Goal: Book appointment/travel/reservation

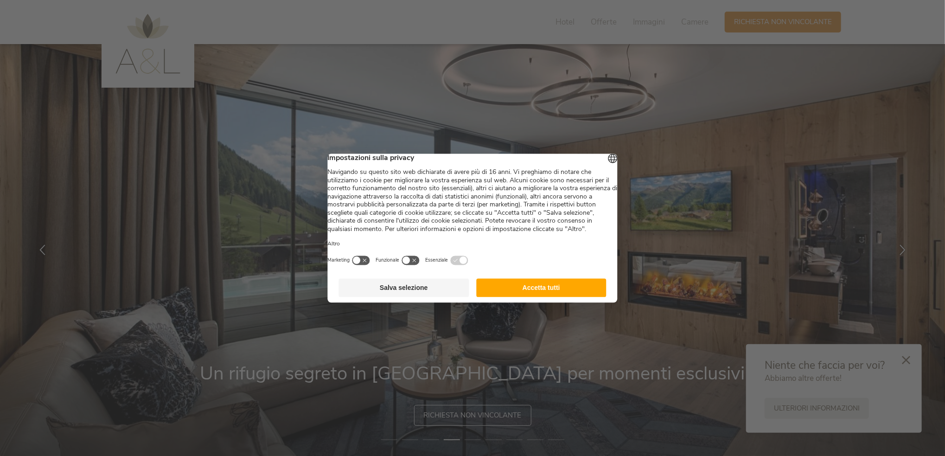
click at [514, 297] on button "Accetta tutti" at bounding box center [541, 287] width 130 height 19
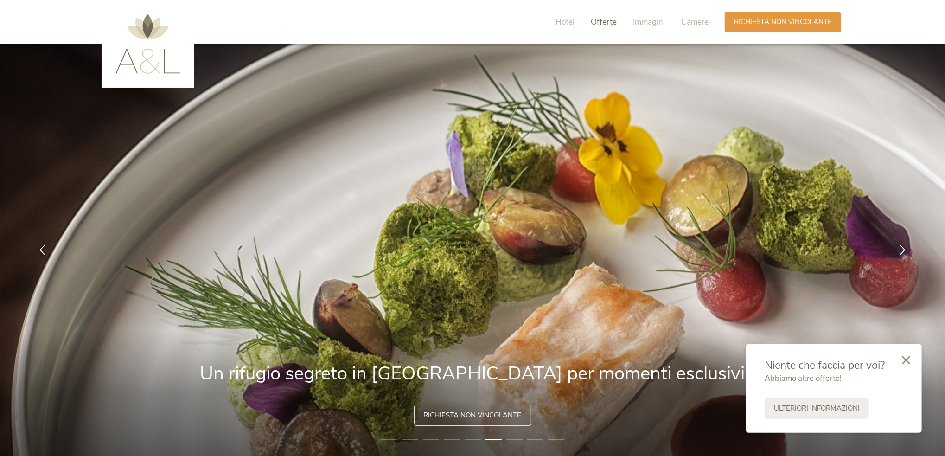
click at [605, 22] on span "Offerte" at bounding box center [604, 22] width 26 height 11
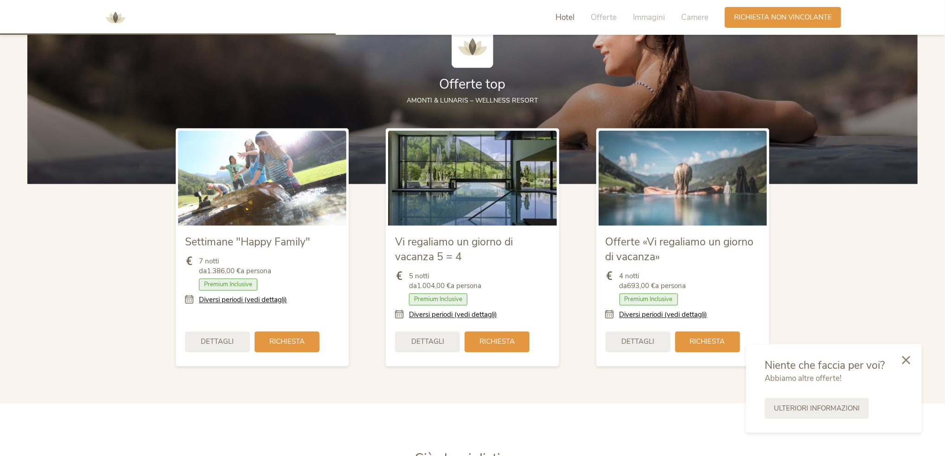
scroll to position [993, 0]
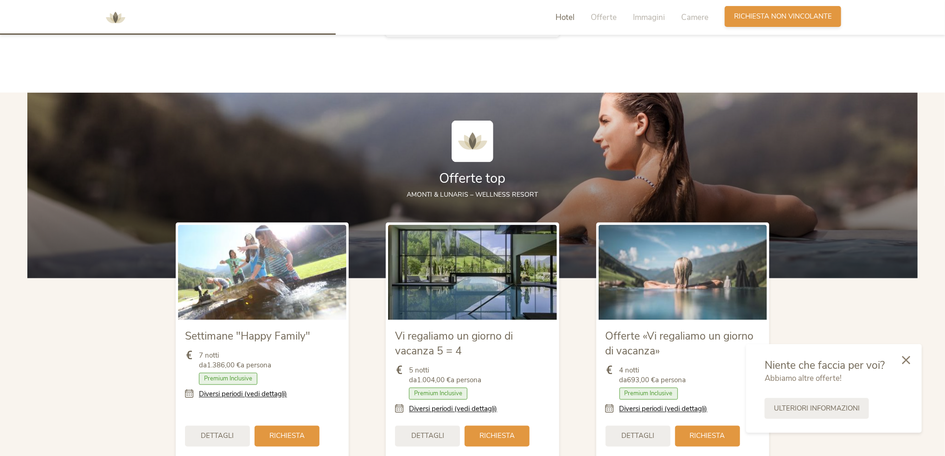
click at [770, 25] on div "Richiesta Richiesta non vincolante" at bounding box center [783, 16] width 116 height 21
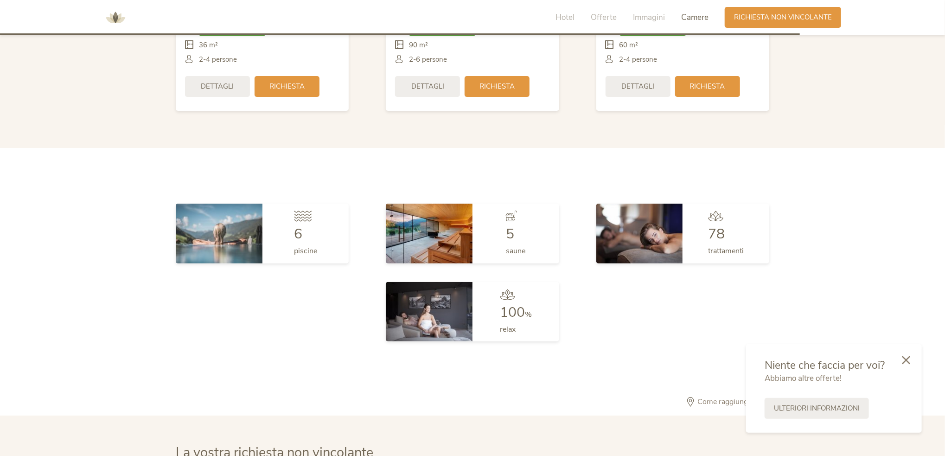
scroll to position [2236, 0]
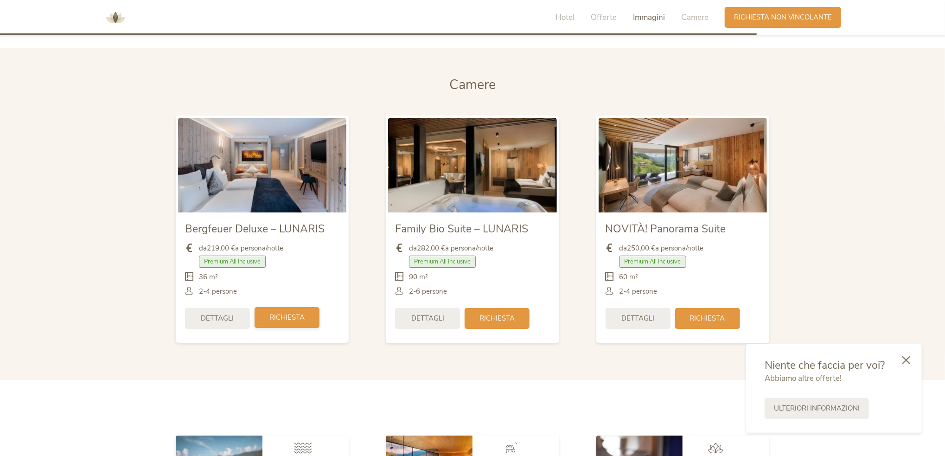
click at [286, 315] on span "Richiesta" at bounding box center [286, 318] width 35 height 10
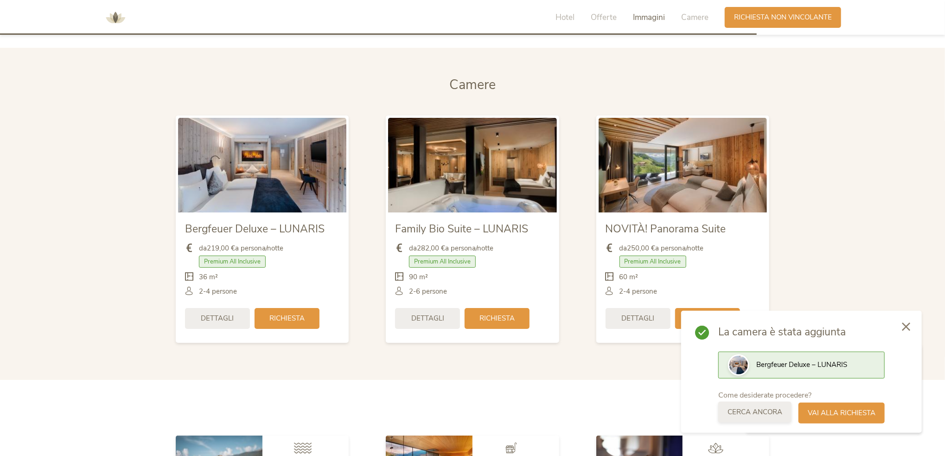
click at [737, 417] on div "Cerca ancora" at bounding box center [754, 412] width 73 height 21
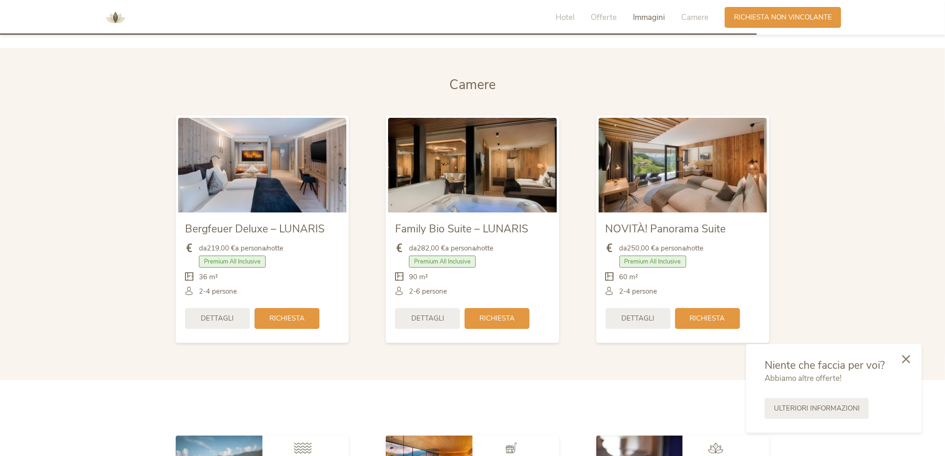
click at [908, 359] on icon at bounding box center [906, 359] width 8 height 8
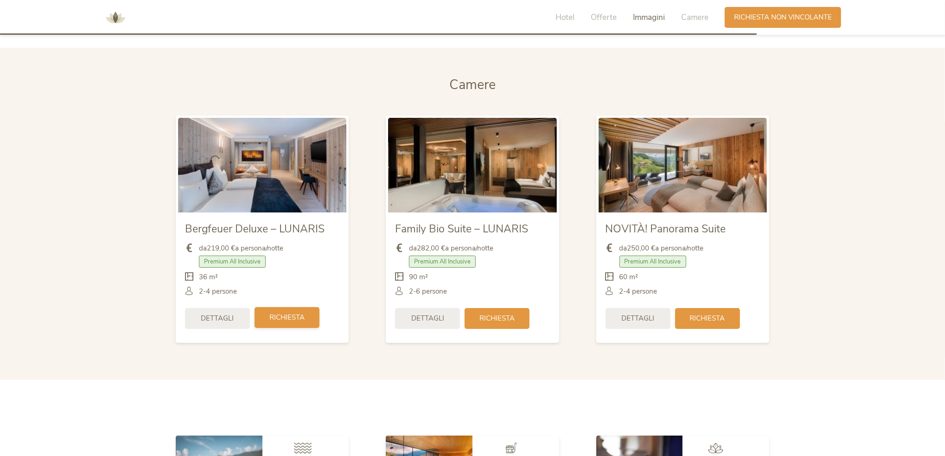
click at [285, 322] on div "Richiesta" at bounding box center [287, 317] width 65 height 21
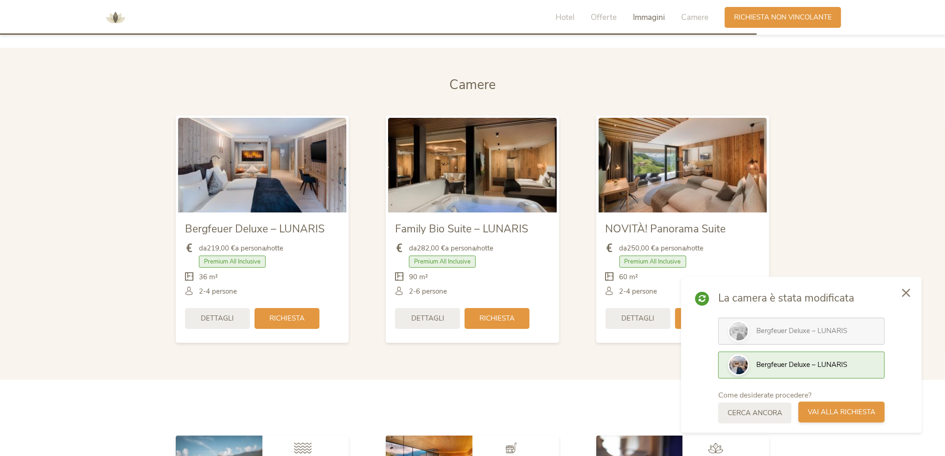
click at [870, 415] on span "Vai alla richiesta" at bounding box center [842, 412] width 68 height 10
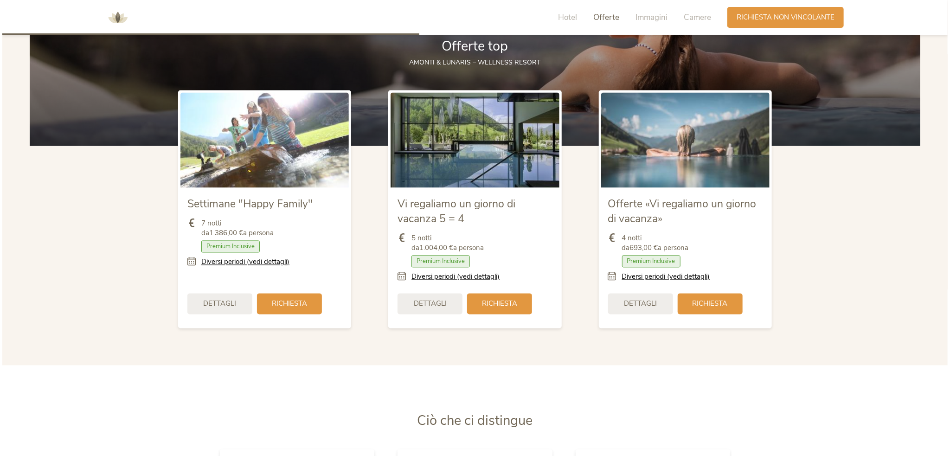
scroll to position [1123, 0]
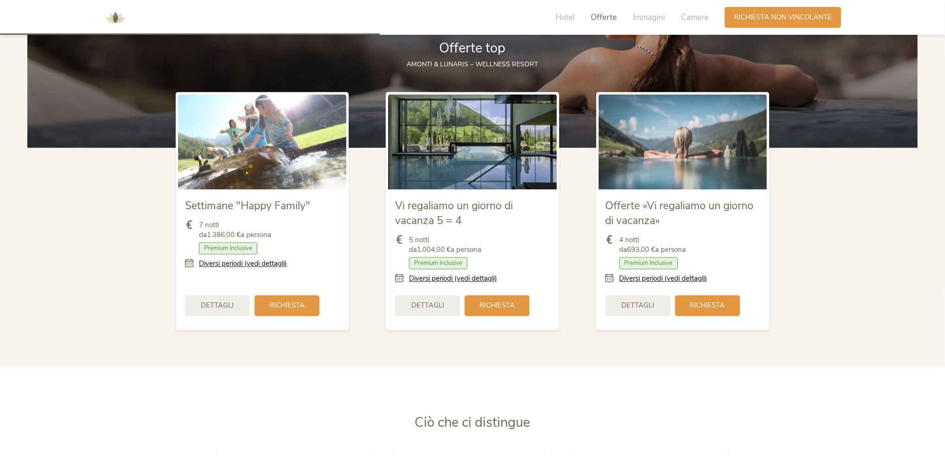
click at [610, 278] on icon at bounding box center [613, 279] width 14 height 10
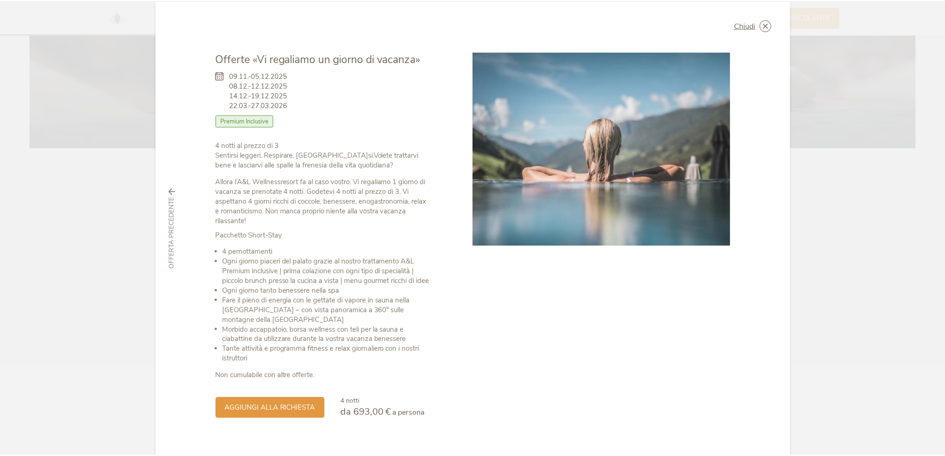
scroll to position [0, 0]
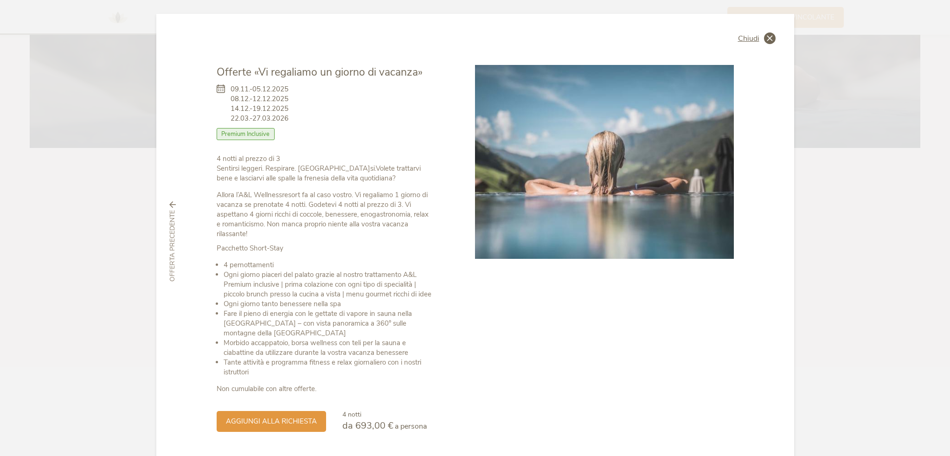
click at [761, 42] on div "Chiudi" at bounding box center [757, 38] width 38 height 12
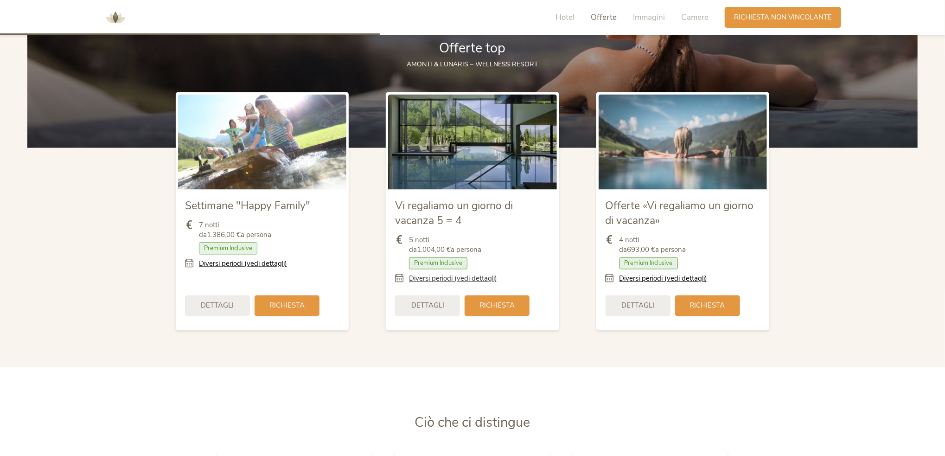
click at [436, 280] on link "Diversi periodi (vedi dettagli)" at bounding box center [453, 279] width 88 height 10
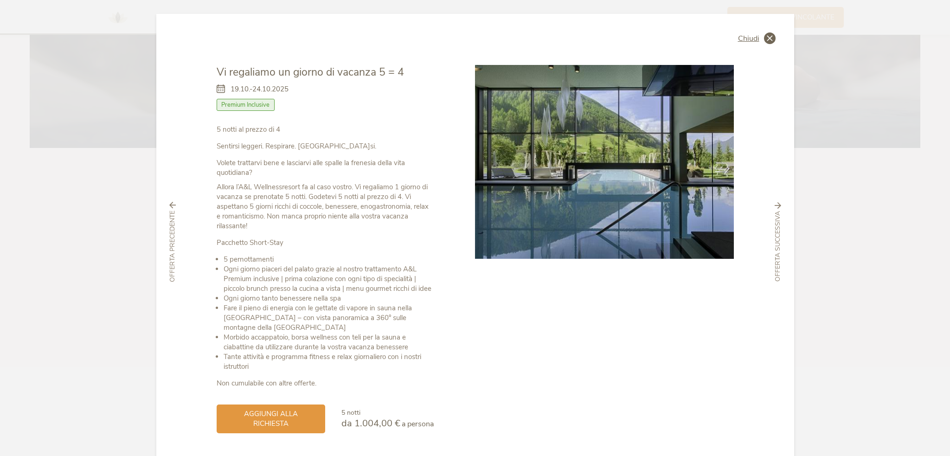
click at [770, 36] on icon at bounding box center [770, 38] width 12 height 12
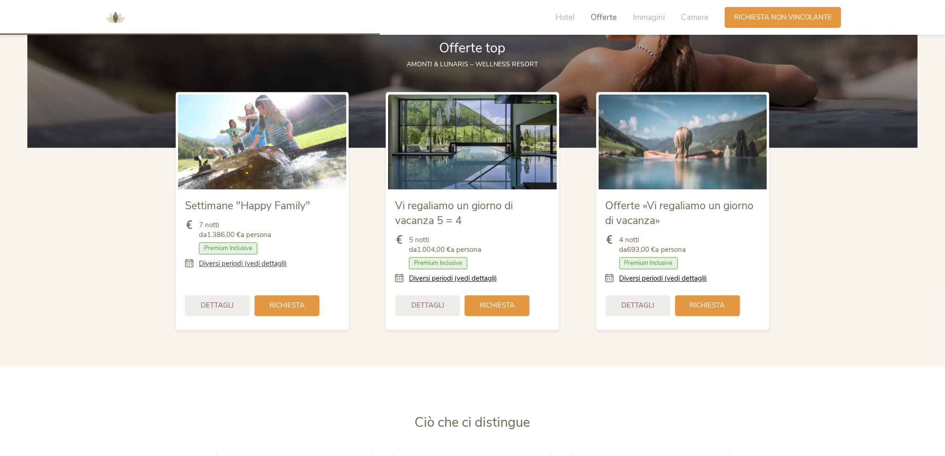
click at [257, 261] on link "Diversi periodi (vedi dettagli)" at bounding box center [243, 264] width 88 height 10
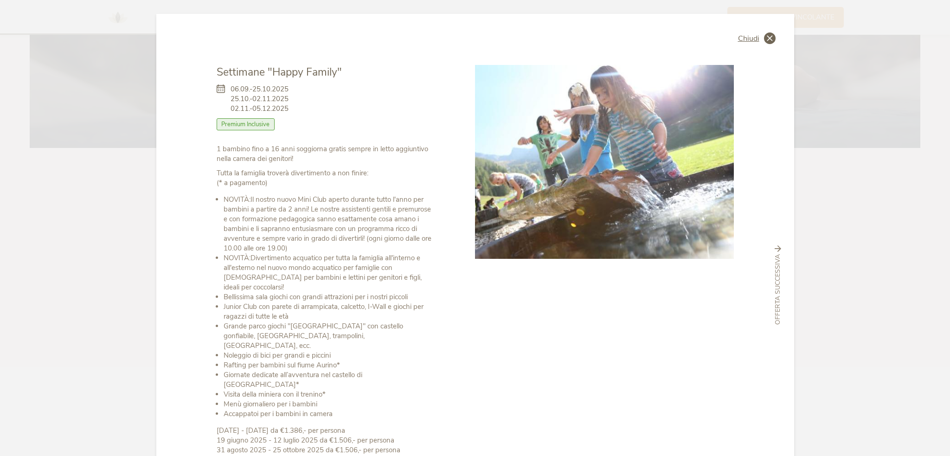
click at [767, 37] on icon at bounding box center [770, 38] width 12 height 12
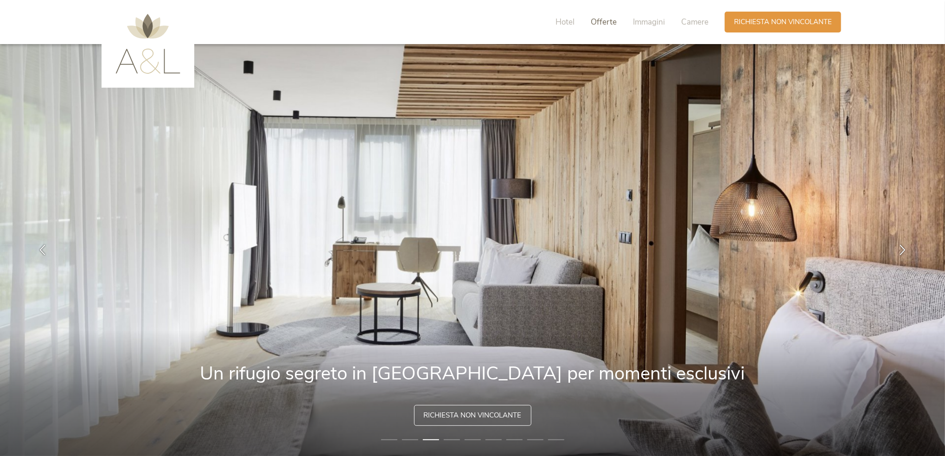
click at [606, 22] on span "Offerte" at bounding box center [604, 22] width 26 height 11
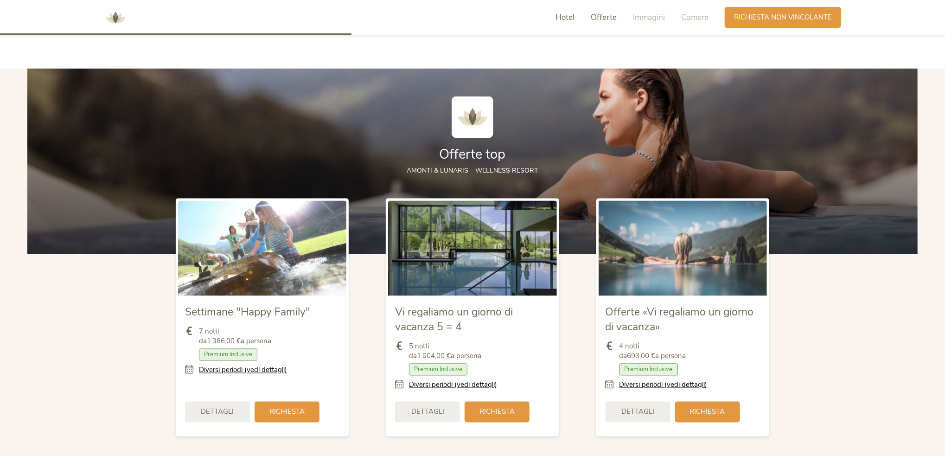
scroll to position [1039, 0]
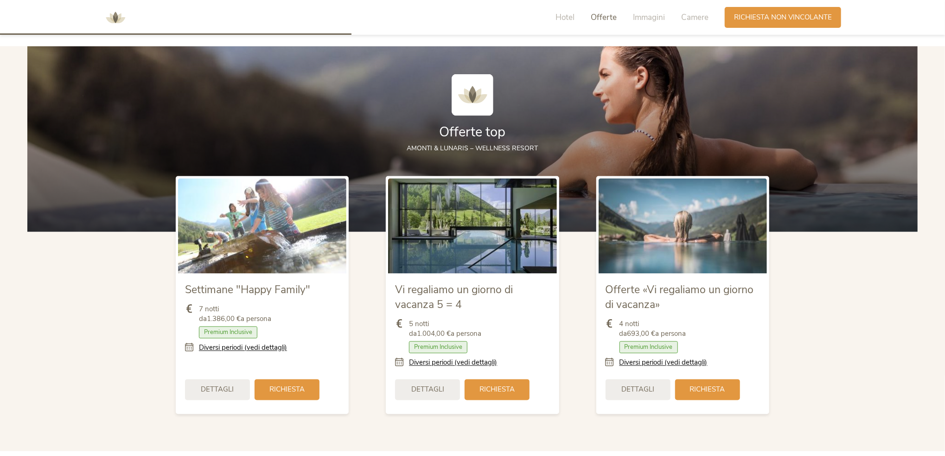
click at [119, 18] on img at bounding box center [116, 18] width 28 height 28
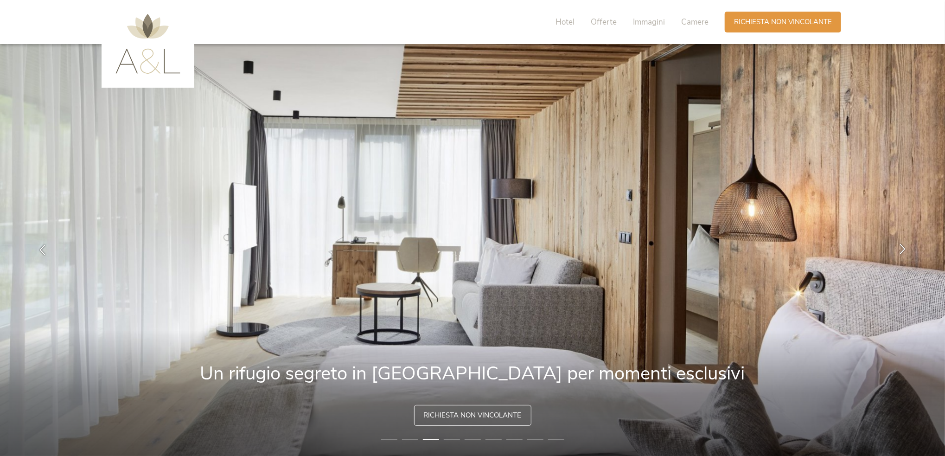
click at [902, 244] on icon at bounding box center [902, 249] width 11 height 11
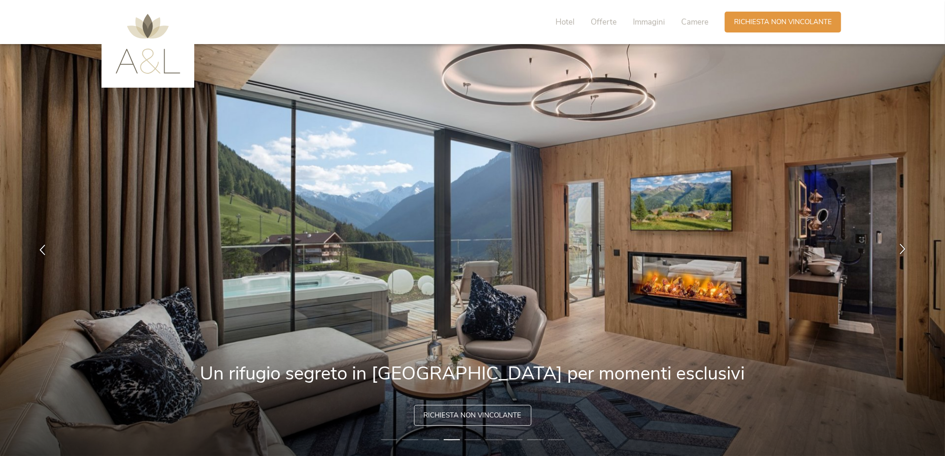
click at [903, 244] on icon at bounding box center [902, 249] width 11 height 11
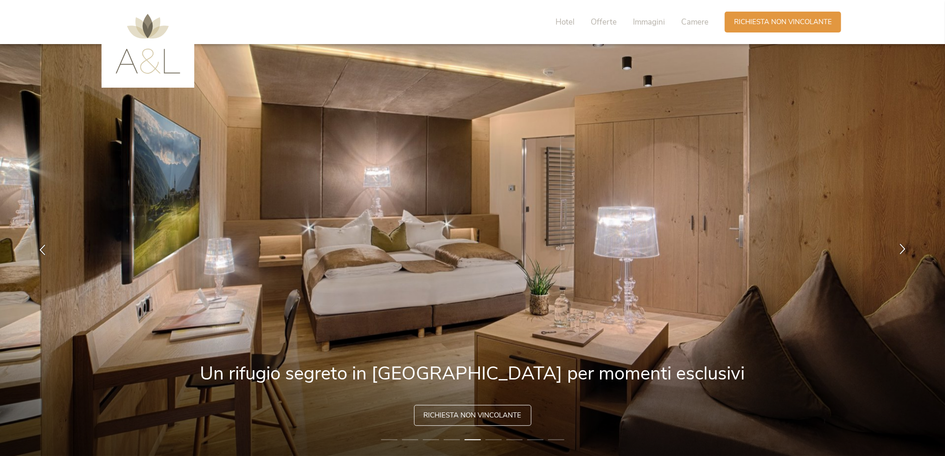
click at [903, 244] on icon at bounding box center [902, 249] width 11 height 11
click at [903, 246] on icon at bounding box center [902, 249] width 11 height 11
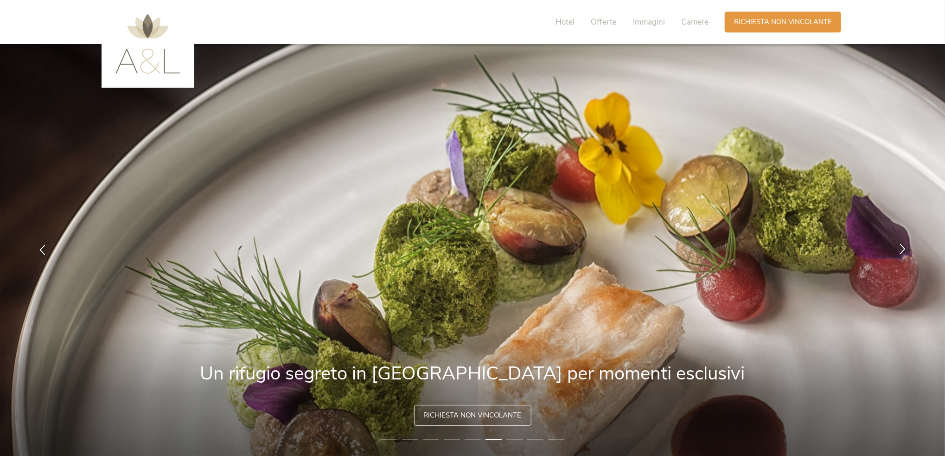
click at [904, 253] on icon at bounding box center [902, 249] width 11 height 11
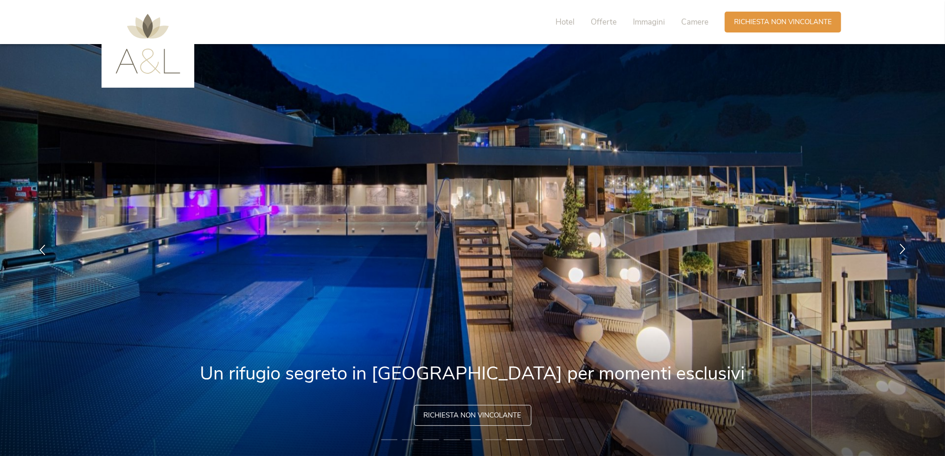
click at [904, 253] on icon at bounding box center [902, 249] width 11 height 11
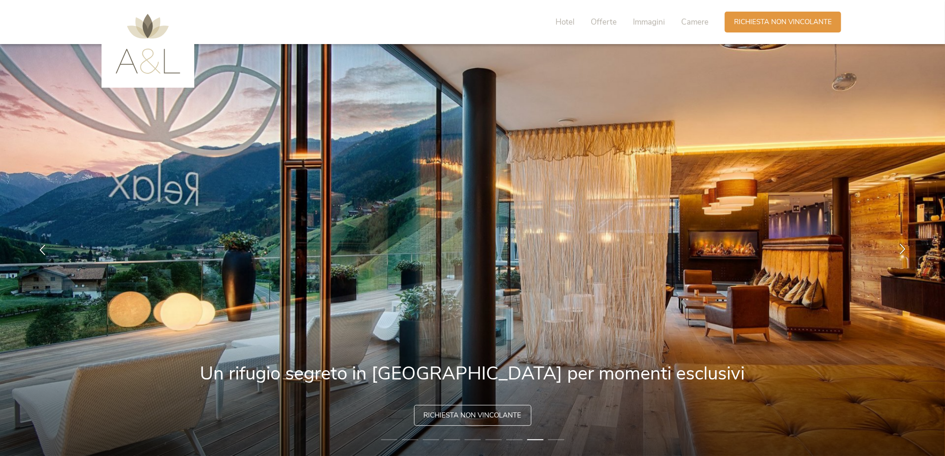
click at [904, 253] on icon at bounding box center [902, 249] width 11 height 11
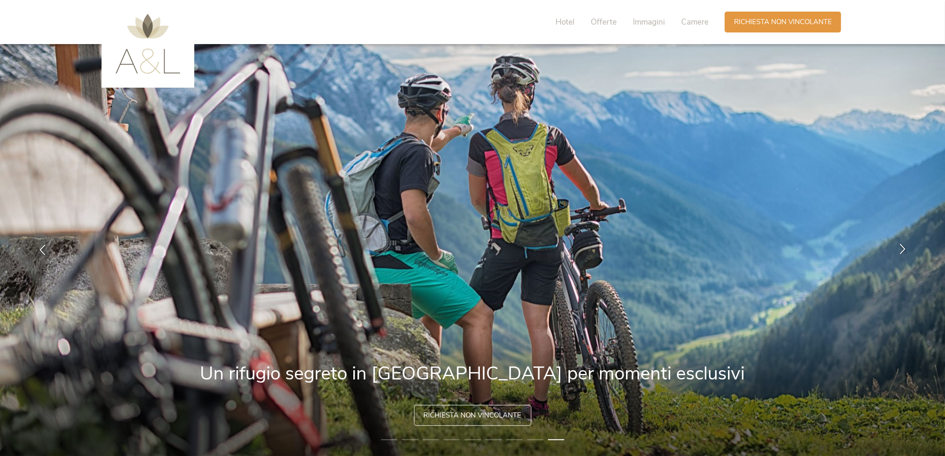
click at [904, 253] on icon at bounding box center [902, 249] width 11 height 11
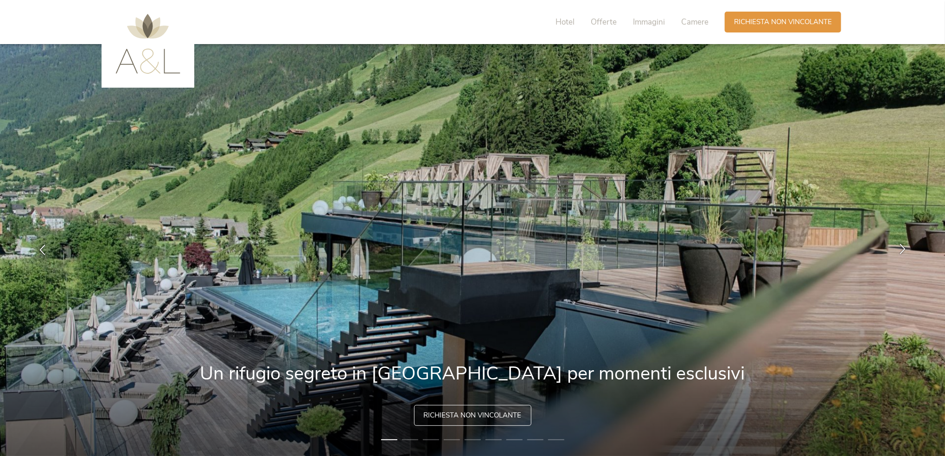
click at [904, 253] on icon at bounding box center [902, 249] width 11 height 11
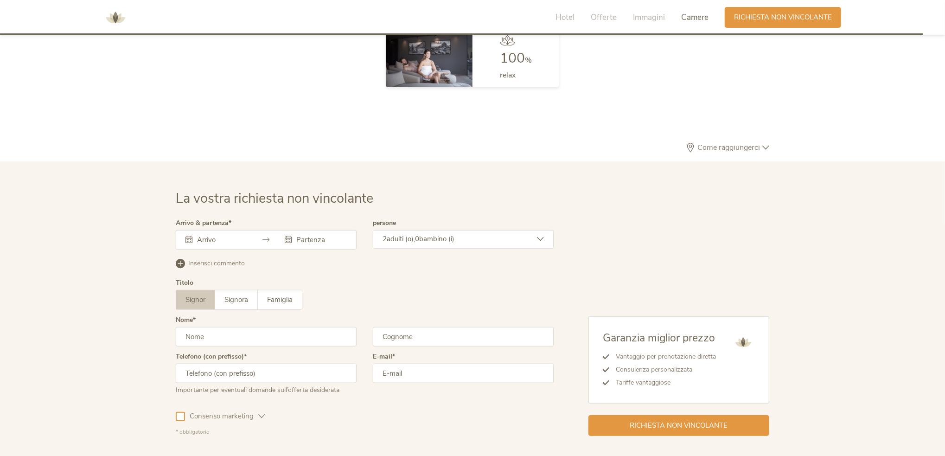
scroll to position [2736, 0]
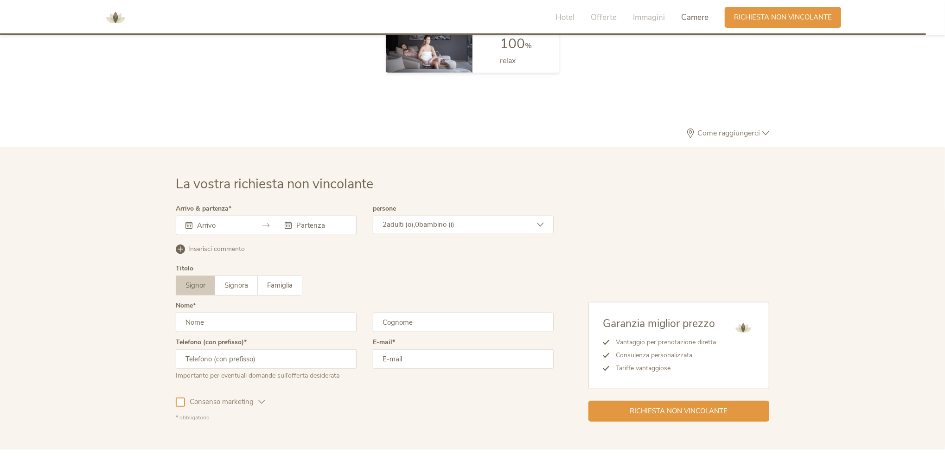
click at [183, 227] on div at bounding box center [266, 225] width 181 height 19
click at [190, 226] on icon at bounding box center [189, 225] width 7 height 7
click at [191, 216] on div at bounding box center [266, 225] width 181 height 19
click at [199, 226] on input "text" at bounding box center [221, 225] width 53 height 9
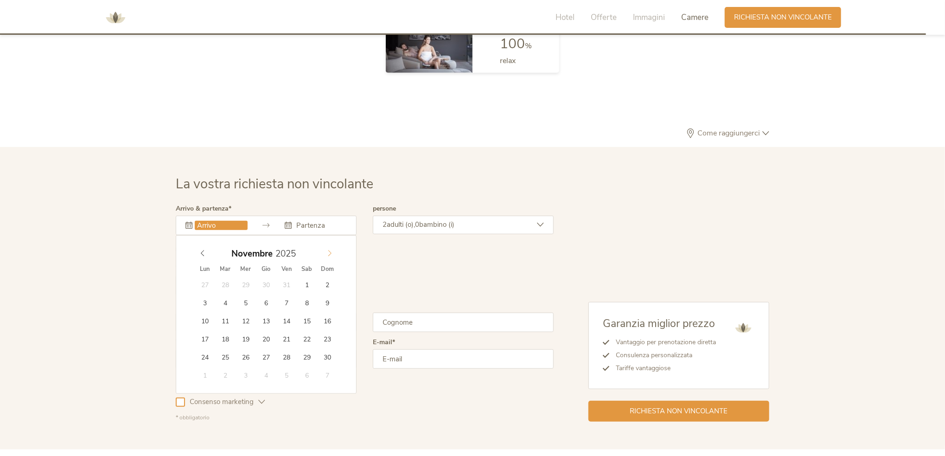
click at [330, 250] on icon at bounding box center [330, 253] width 6 height 6
click at [328, 250] on icon at bounding box center [330, 253] width 6 height 6
type input "24.12.2025"
type input "27.12.2025"
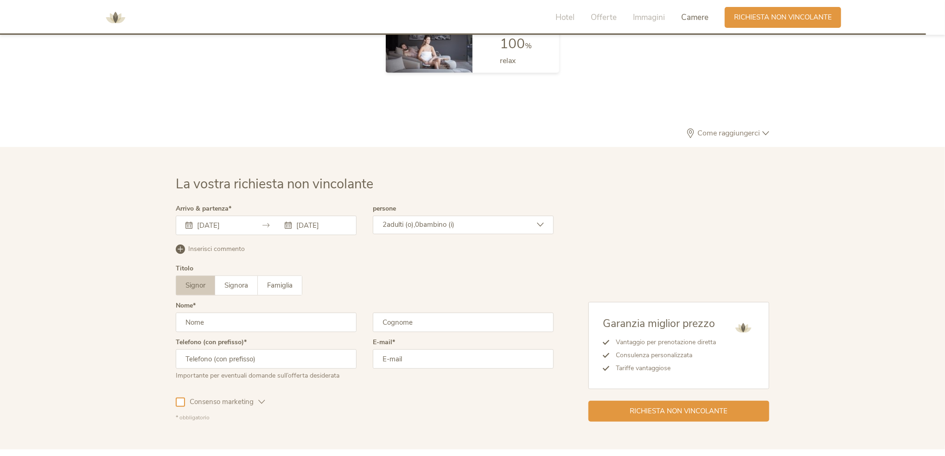
click at [407, 223] on span "adulti (o)," at bounding box center [401, 224] width 28 height 9
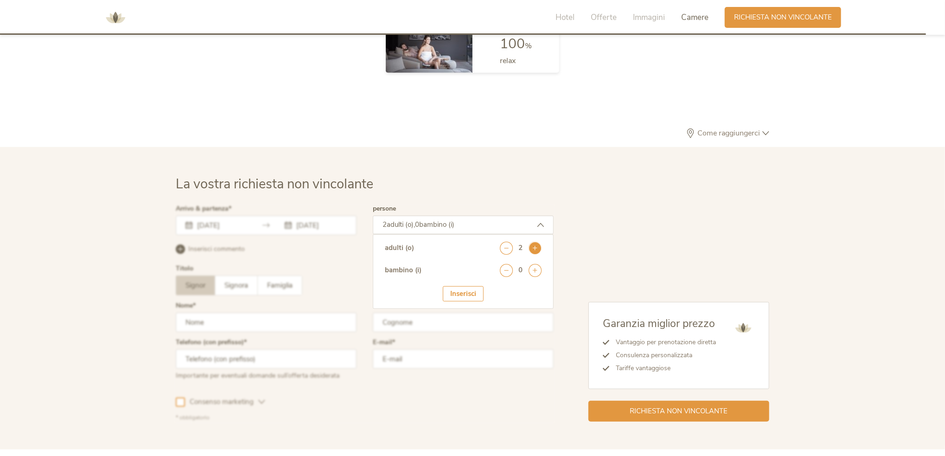
click at [536, 244] on icon at bounding box center [535, 248] width 13 height 13
click at [536, 270] on icon at bounding box center [535, 270] width 13 height 13
click at [527, 293] on select "seleziona 0 1 2 3 4 5 6 7 8 9 10 11 12 13 14 15 16 17" at bounding box center [519, 295] width 46 height 15
select select "15"
click at [496, 288] on select "seleziona 0 1 2 3 4 5 6 7 8 9 10 11 12 13 14 15 16 17" at bounding box center [519, 295] width 46 height 15
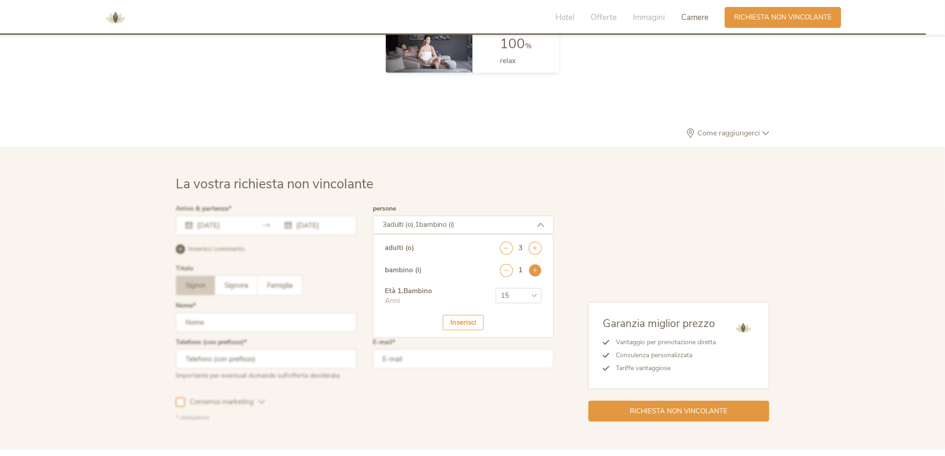
click at [531, 270] on icon at bounding box center [535, 270] width 13 height 13
click at [537, 325] on select "seleziona 0 1 2 3 4 5 6 7 8 9 10 11 12 13 14 15 16 17" at bounding box center [519, 324] width 46 height 15
select select "8"
click at [496, 317] on select "seleziona 0 1 2 3 4 5 6 7 8 9 10 11 12 13 14 15 16 17" at bounding box center [519, 324] width 46 height 15
click at [509, 246] on icon at bounding box center [506, 248] width 13 height 13
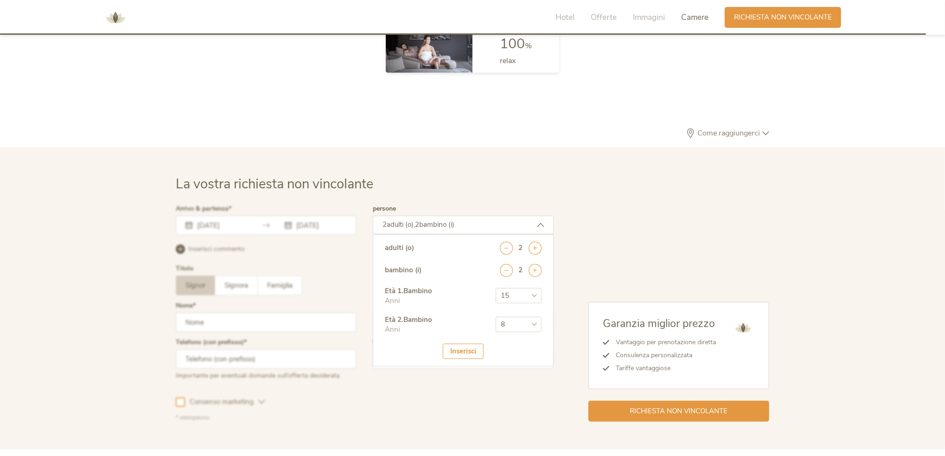
click at [477, 351] on div "Inserisci" at bounding box center [463, 351] width 41 height 15
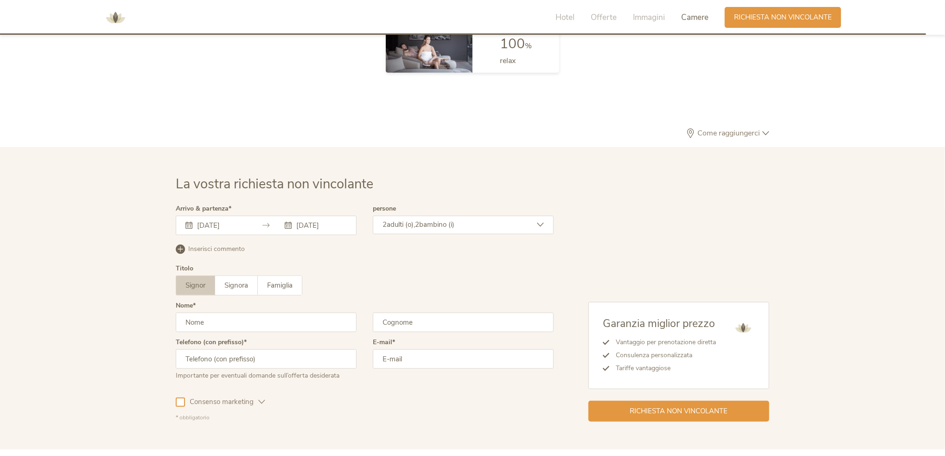
click at [208, 322] on input "text" at bounding box center [266, 322] width 181 height 19
type input "Daniele"
type input "Ciullo"
click at [260, 358] on input "text" at bounding box center [266, 358] width 181 height 19
type input "3460715789"
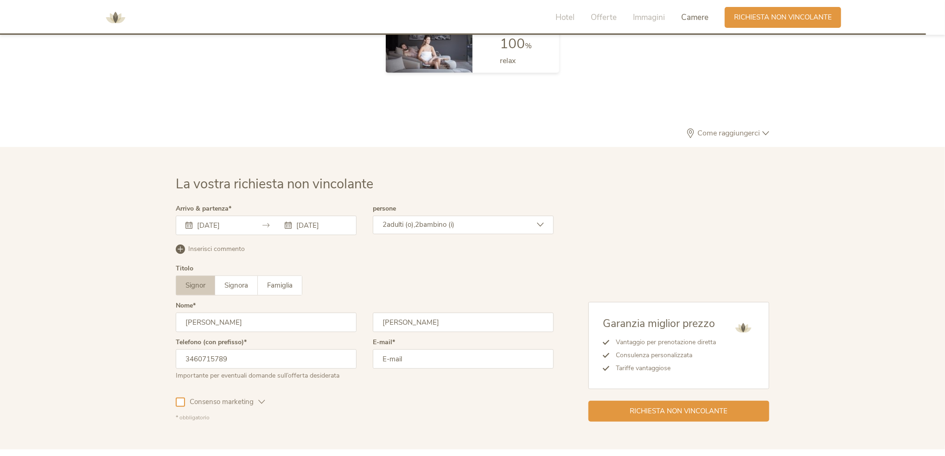
click at [415, 358] on input "email" at bounding box center [463, 358] width 181 height 19
type input "surveyciullo@gmail.com"
click at [843, 256] on div "La vostra richiesta non vincolante Arrivo & partenza 24.12.2025 27.12.2025 Dice…" at bounding box center [472, 298] width 945 height 302
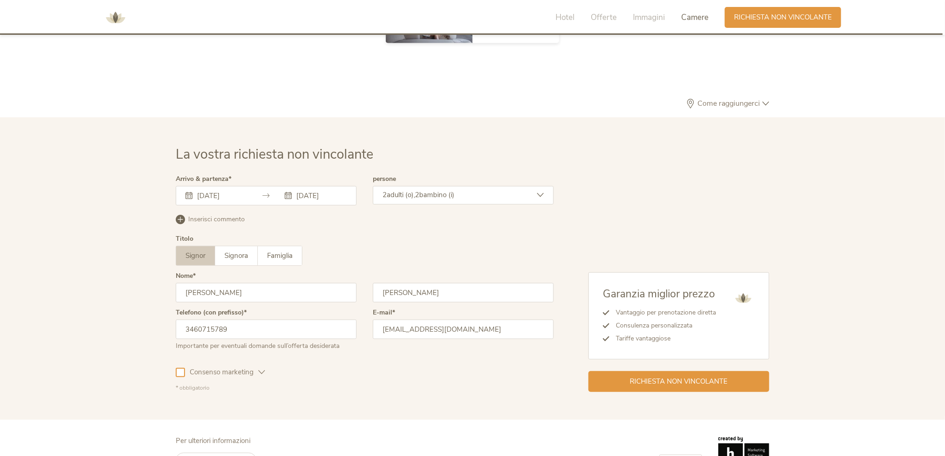
scroll to position [2793, 0]
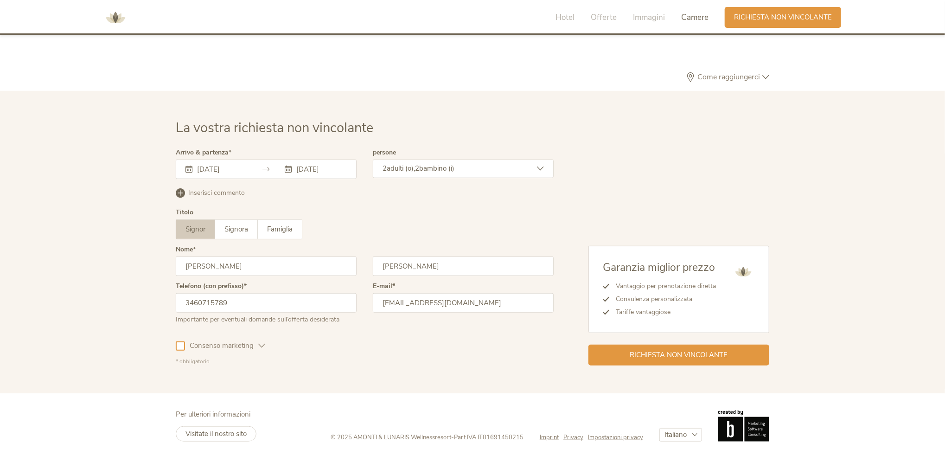
click at [264, 342] on icon at bounding box center [261, 345] width 7 height 7
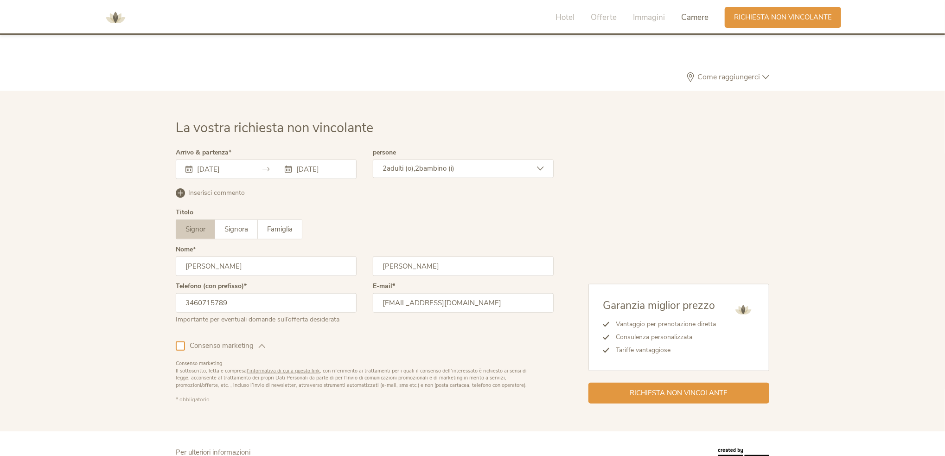
click at [176, 342] on div at bounding box center [180, 345] width 9 height 9
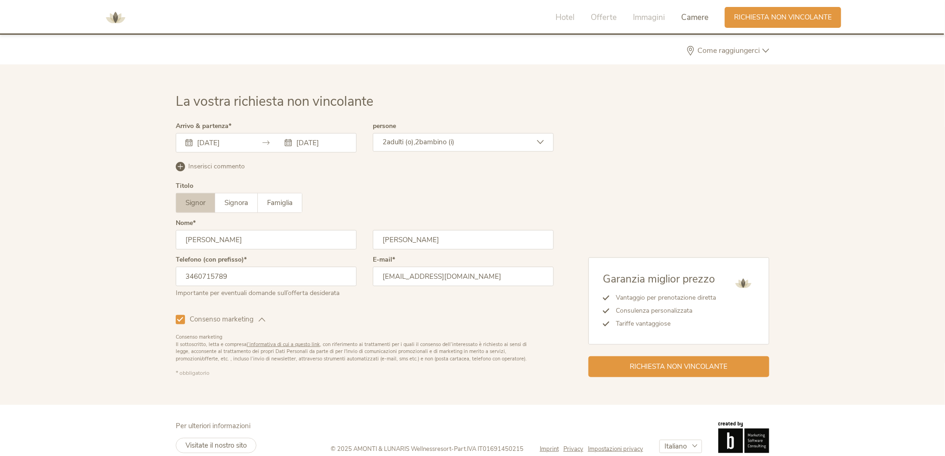
scroll to position [2831, 0]
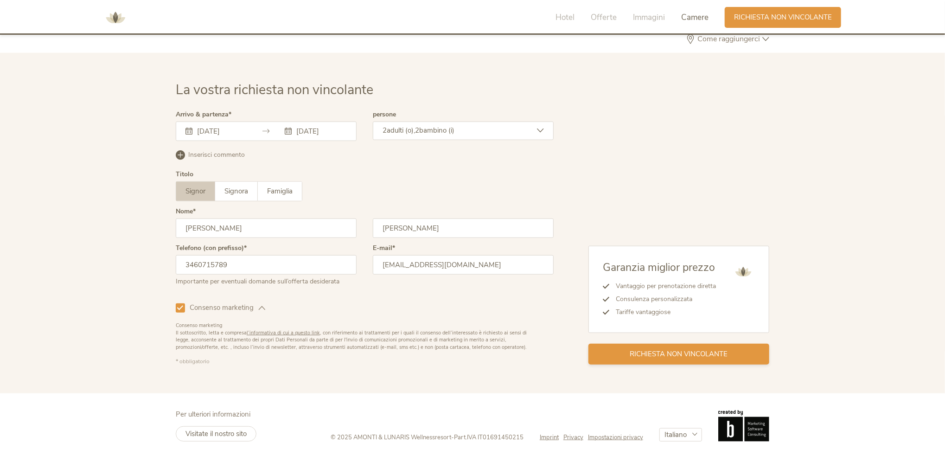
click at [713, 354] on span "Richiesta non vincolante" at bounding box center [679, 354] width 98 height 10
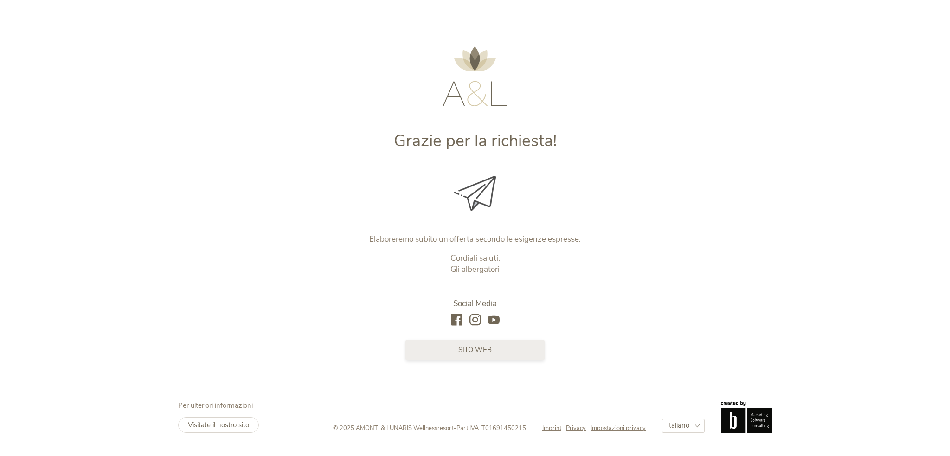
click at [474, 356] on link "sito web" at bounding box center [474, 349] width 139 height 21
